Goal: Use online tool/utility: Utilize a website feature to perform a specific function

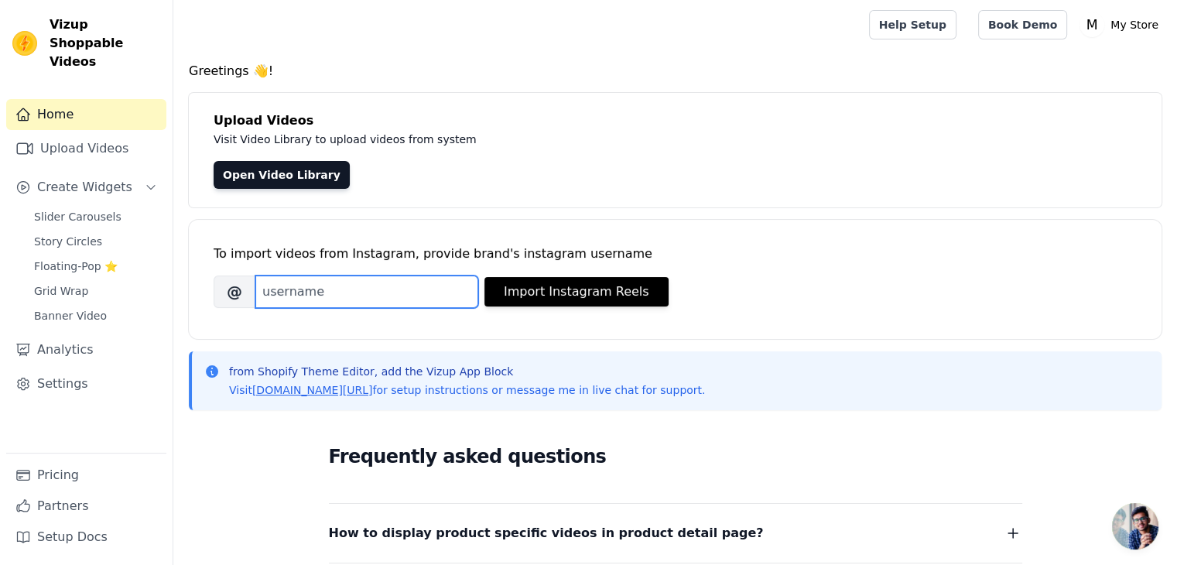
click at [293, 279] on input "Brand's Instagram Username" at bounding box center [366, 291] width 223 height 33
type input "[DOMAIN_NAME]"
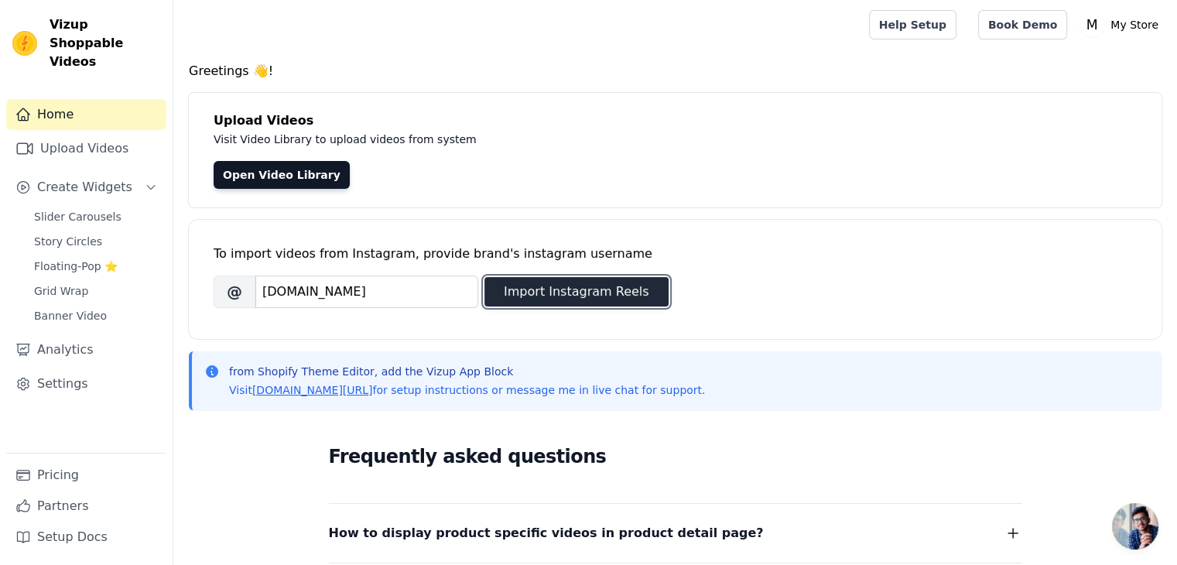
click at [546, 282] on button "Import Instagram Reels" at bounding box center [576, 291] width 184 height 29
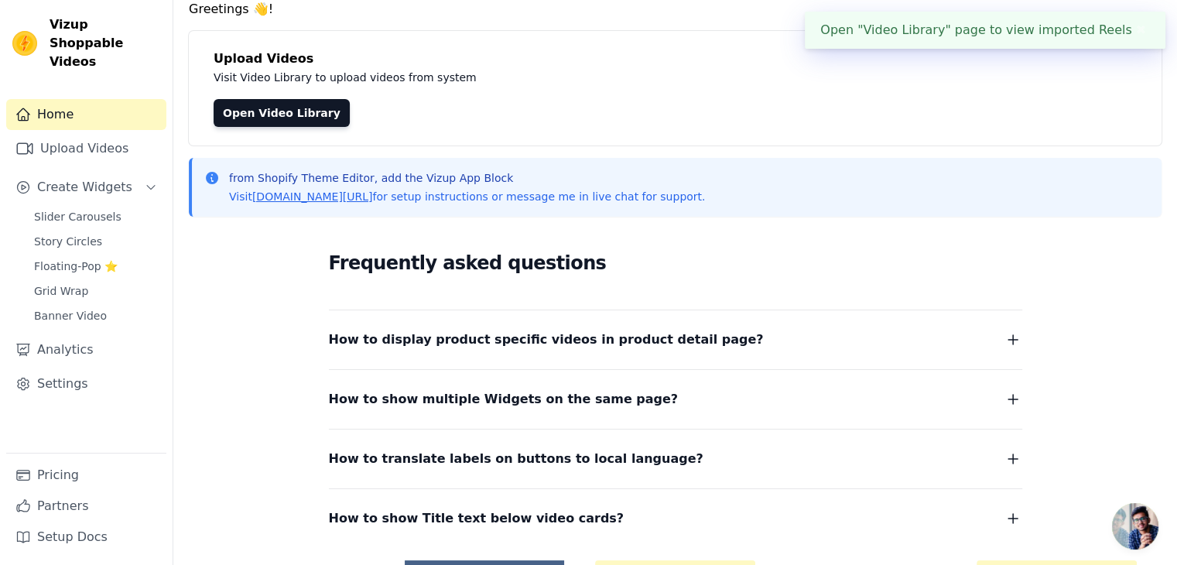
scroll to position [62, 0]
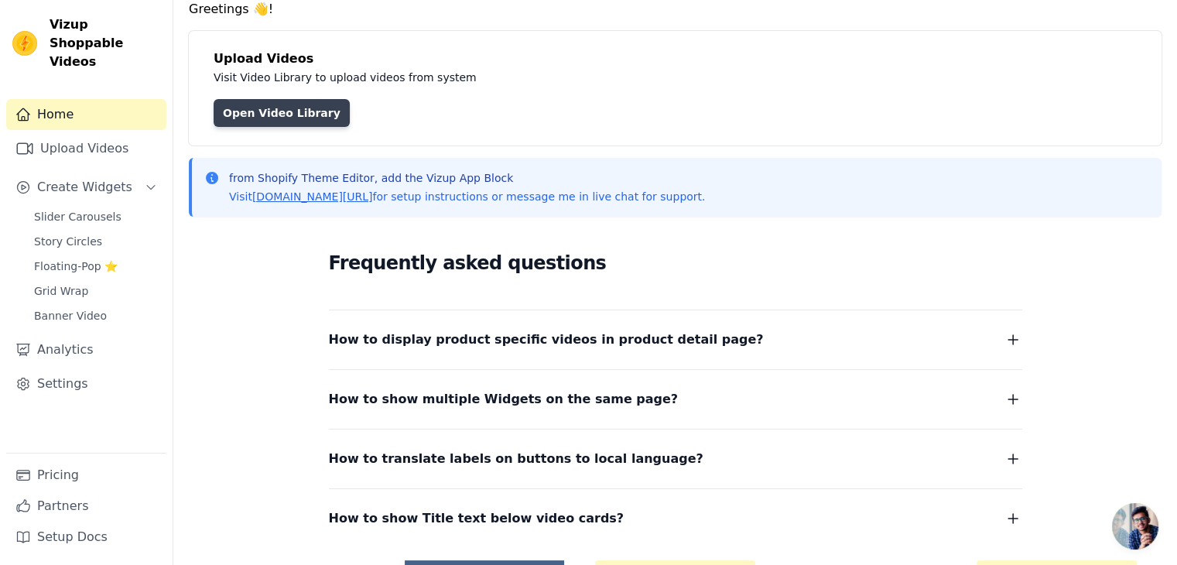
click at [281, 110] on link "Open Video Library" at bounding box center [282, 113] width 136 height 28
